Goal: Task Accomplishment & Management: Manage account settings

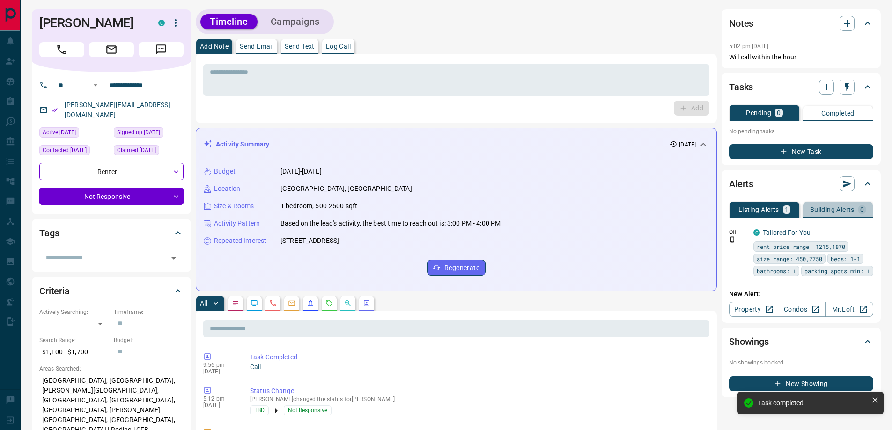
click at [831, 209] on p "Building Alerts" at bounding box center [832, 209] width 44 height 7
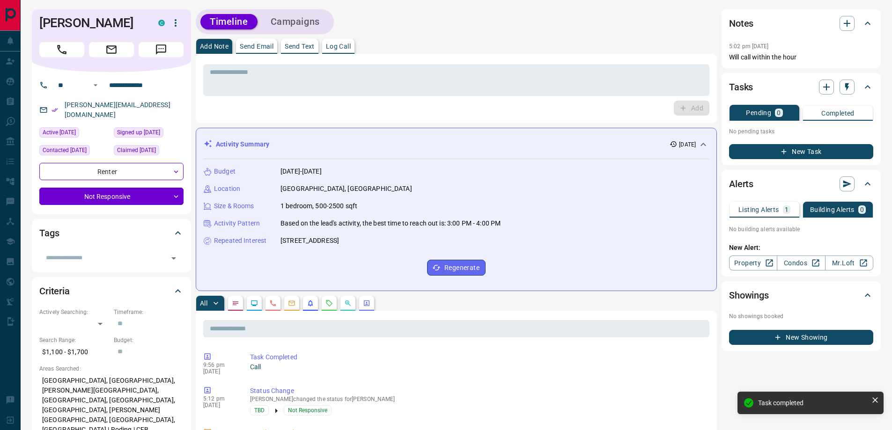
click at [756, 215] on button "Listing Alerts 1" at bounding box center [764, 210] width 70 height 16
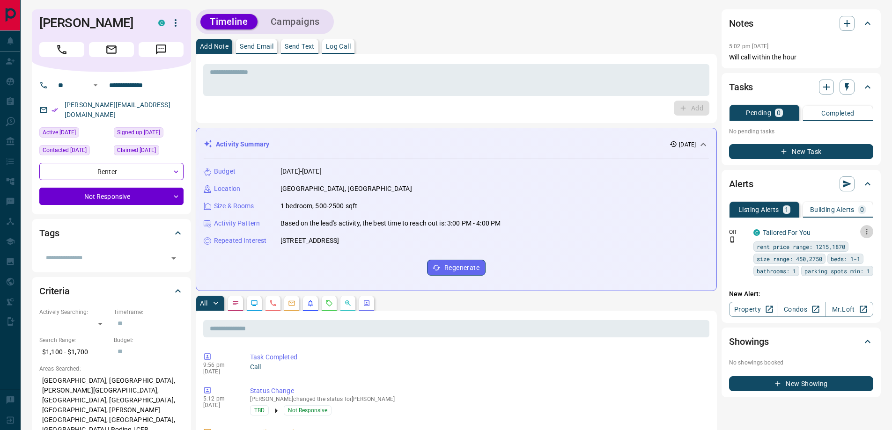
click at [866, 232] on icon "button" at bounding box center [866, 232] width 1 height 6
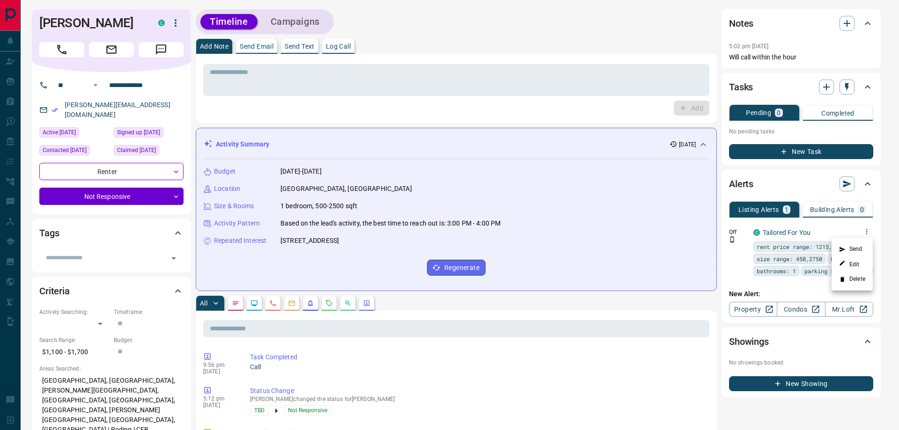
click at [721, 217] on div at bounding box center [449, 215] width 899 height 430
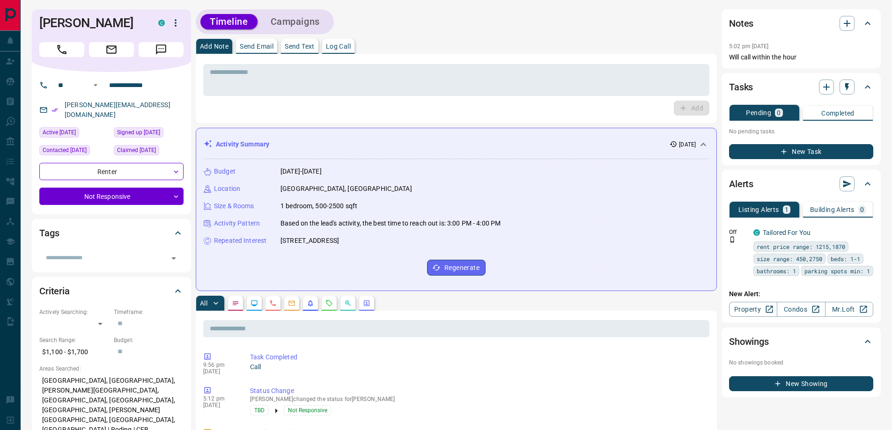
click at [867, 183] on icon at bounding box center [867, 183] width 11 height 11
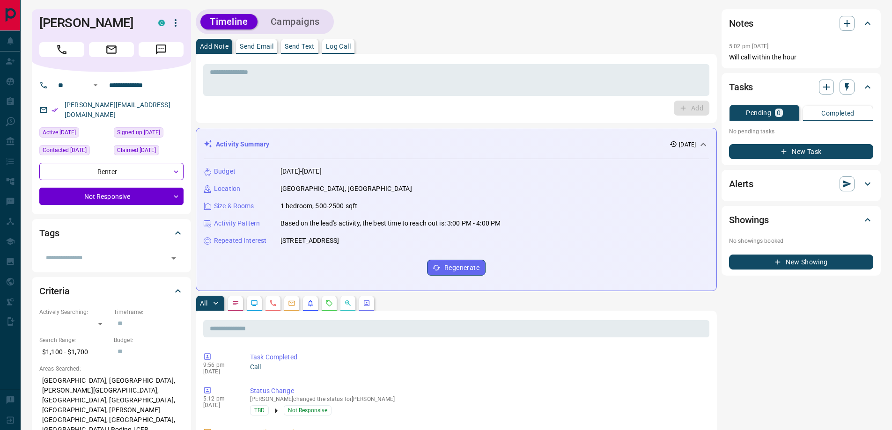
click at [867, 183] on icon at bounding box center [867, 183] width 11 height 11
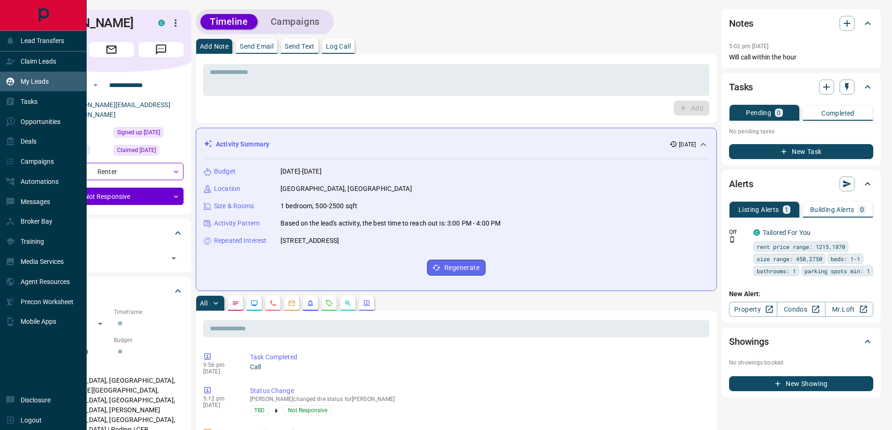
click at [34, 79] on p "My Leads" at bounding box center [35, 81] width 28 height 7
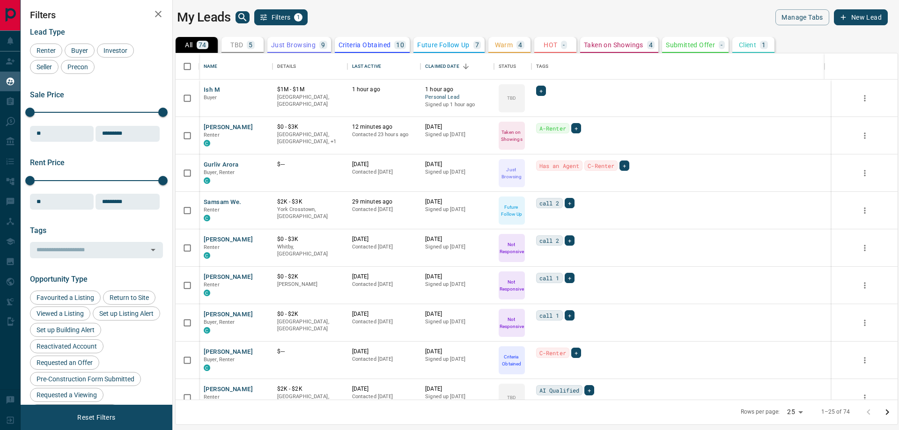
scroll to position [339, 715]
click at [251, 43] on p "5" at bounding box center [251, 45] width 4 height 7
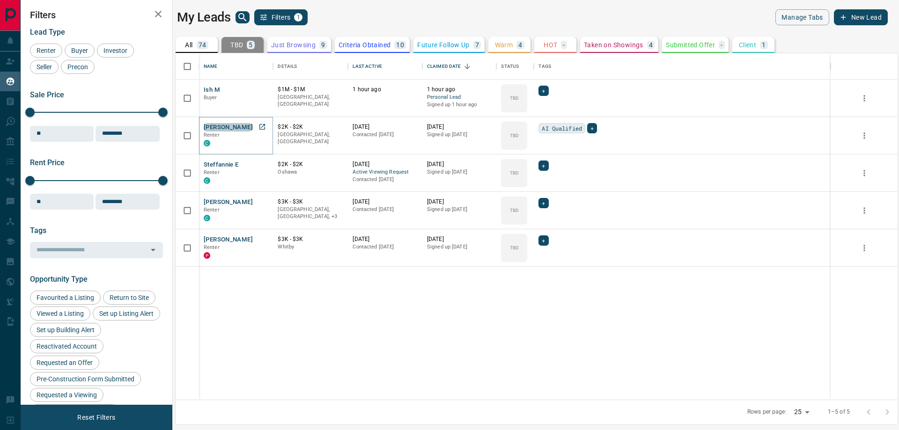
click at [238, 131] on button "[PERSON_NAME]" at bounding box center [228, 127] width 49 height 9
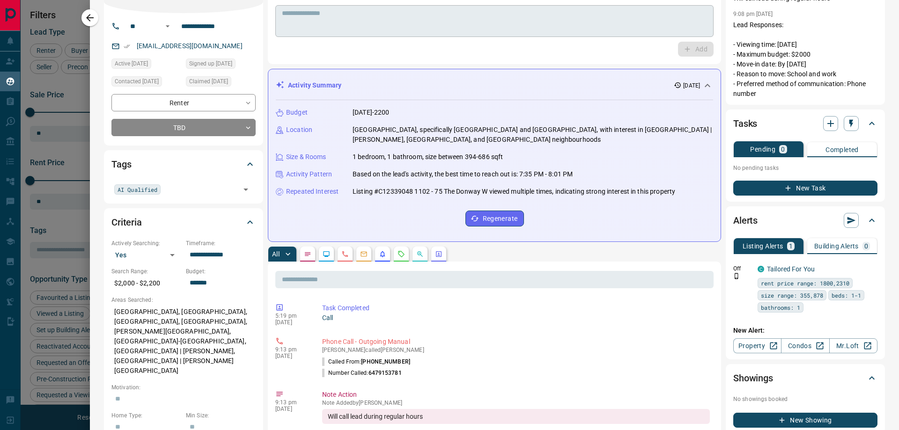
scroll to position [0, 0]
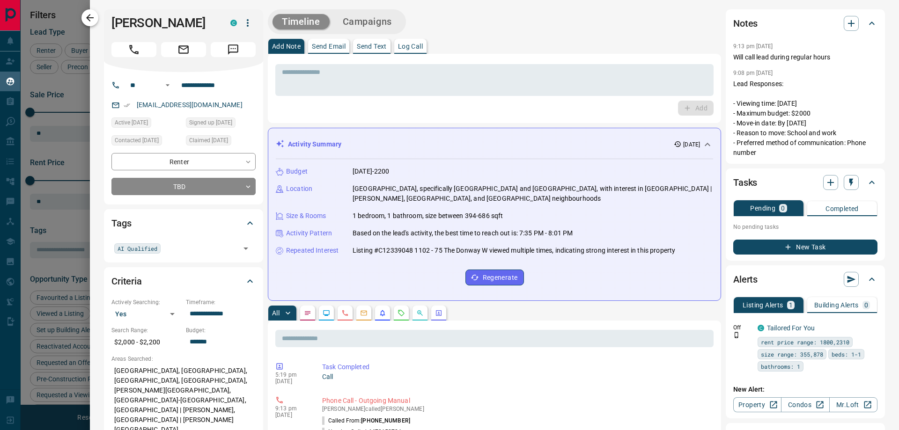
click at [90, 20] on icon "button" at bounding box center [89, 17] width 11 height 11
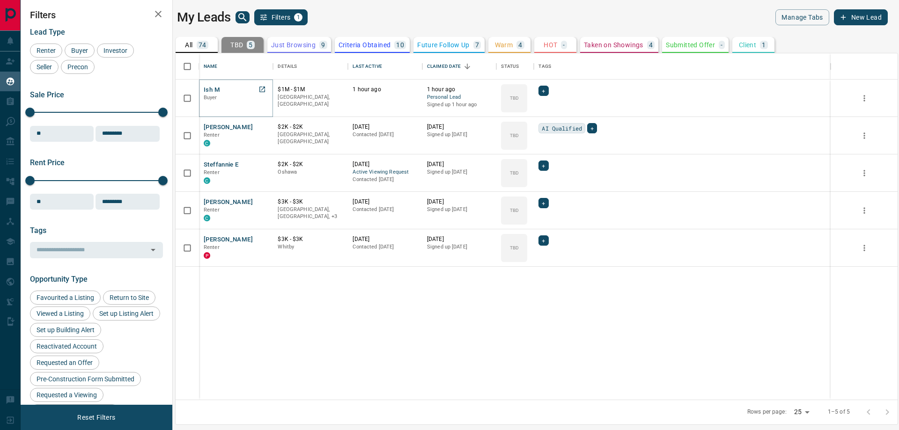
click at [216, 88] on button "Ish M" at bounding box center [212, 90] width 16 height 9
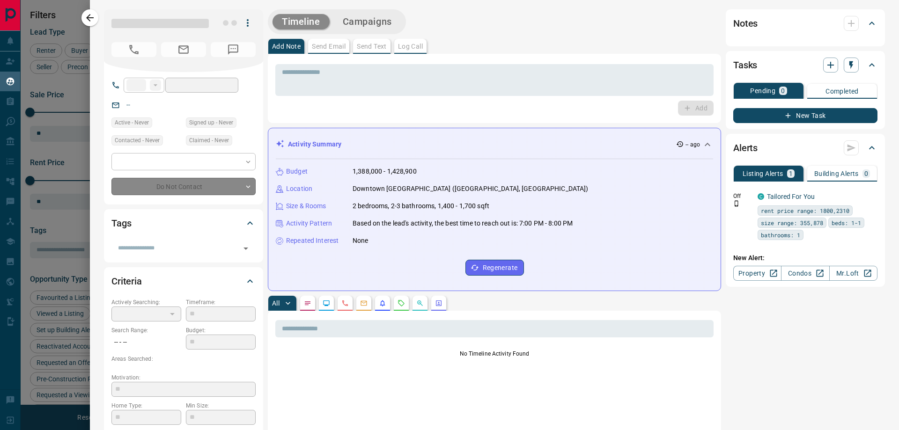
type input "**"
type input "**********"
type input "**"
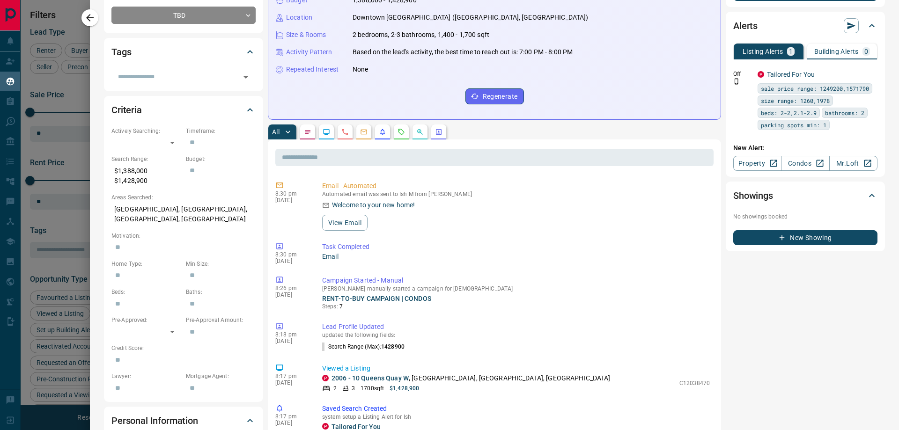
scroll to position [187, 0]
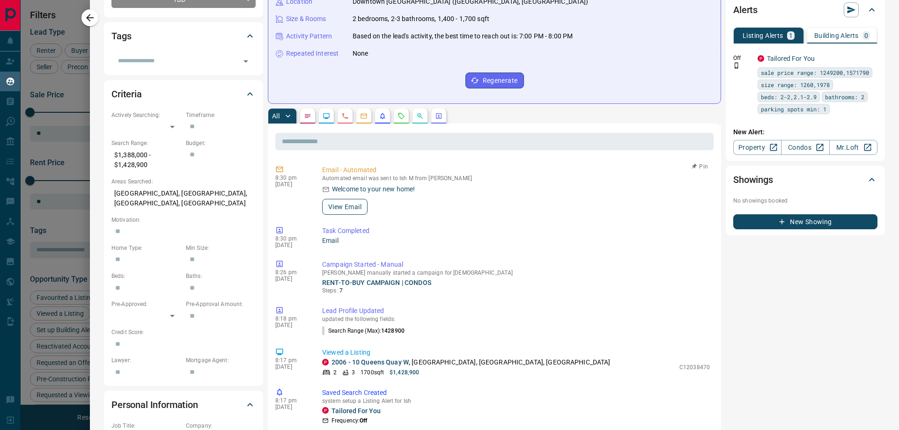
click at [353, 206] on button "View Email" at bounding box center [344, 207] width 45 height 16
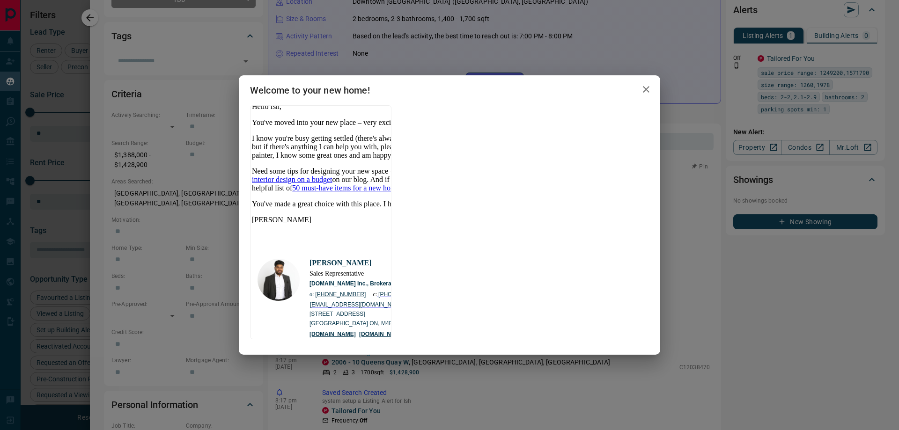
scroll to position [0, 0]
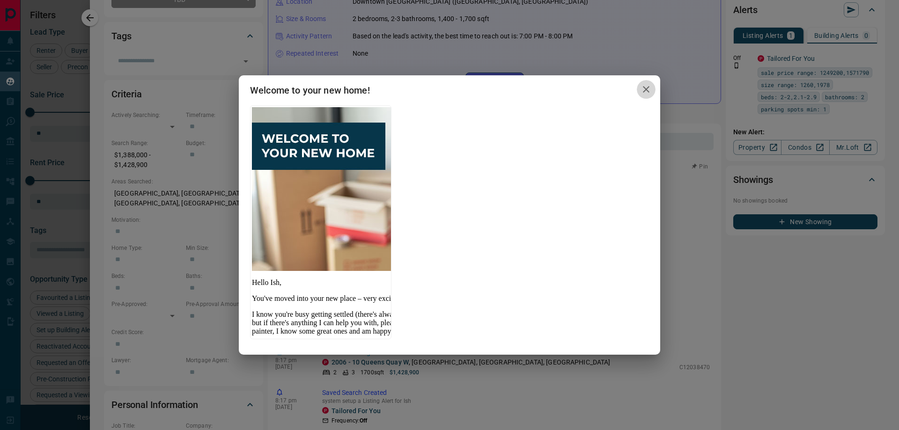
click at [644, 93] on icon "button" at bounding box center [645, 89] width 11 height 11
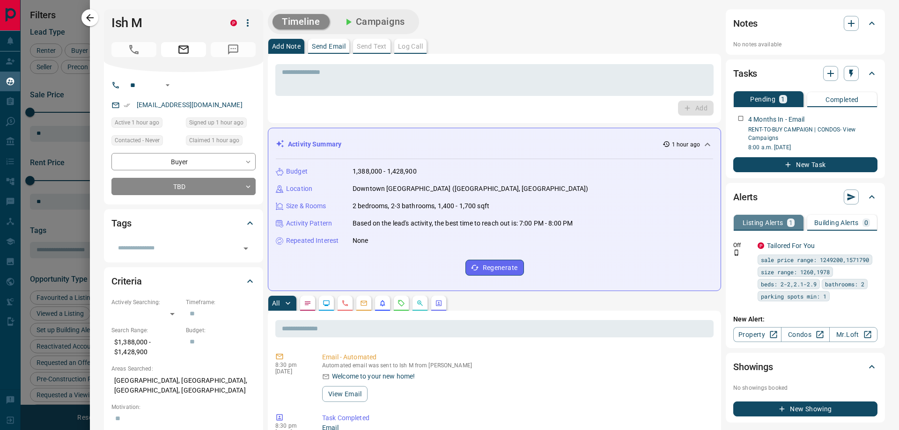
click at [774, 222] on p "Listing Alerts" at bounding box center [762, 222] width 41 height 7
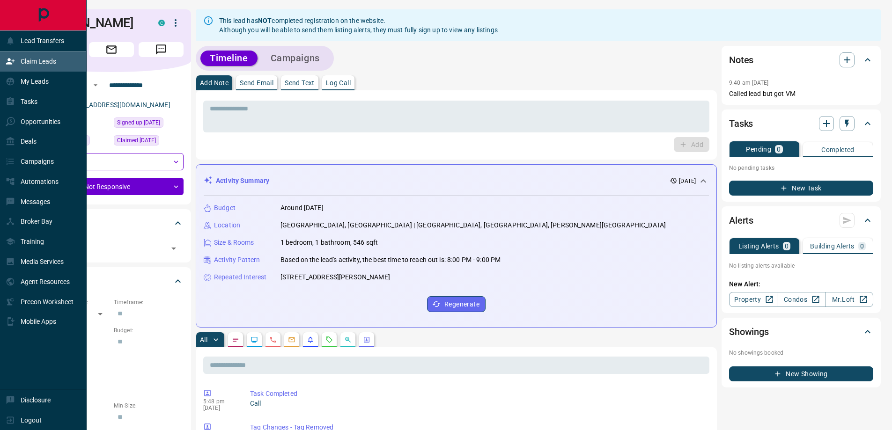
click at [33, 63] on p "Claim Leads" at bounding box center [39, 61] width 36 height 7
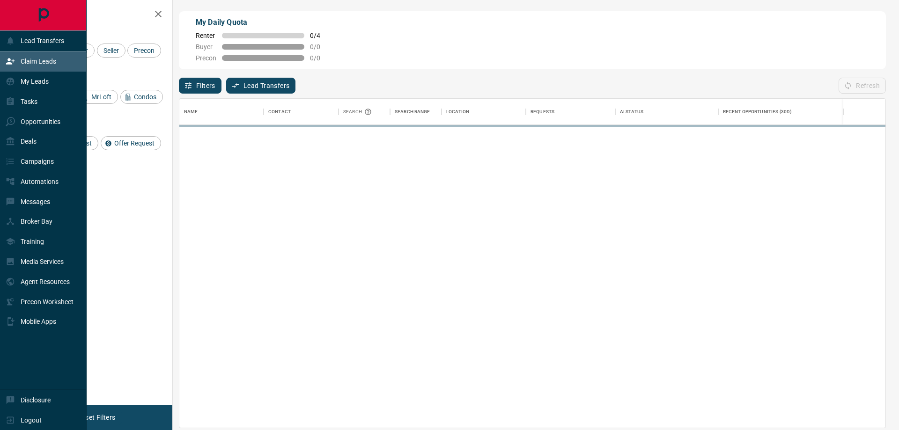
scroll to position [322, 699]
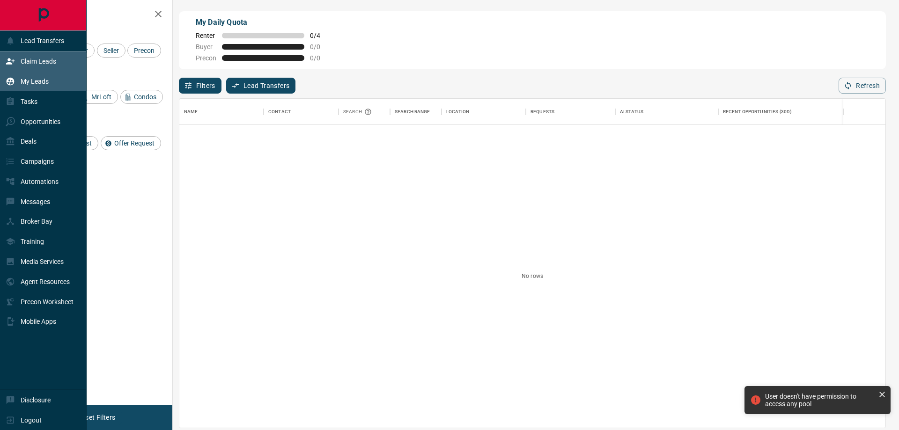
click at [44, 76] on div "My Leads" at bounding box center [27, 81] width 43 height 15
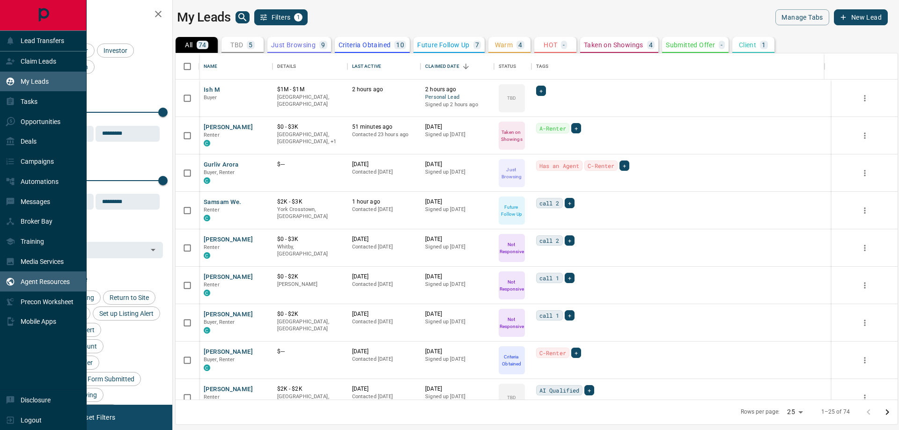
click at [42, 281] on p "Agent Resources" at bounding box center [45, 281] width 49 height 7
